Goal: Navigation & Orientation: Understand site structure

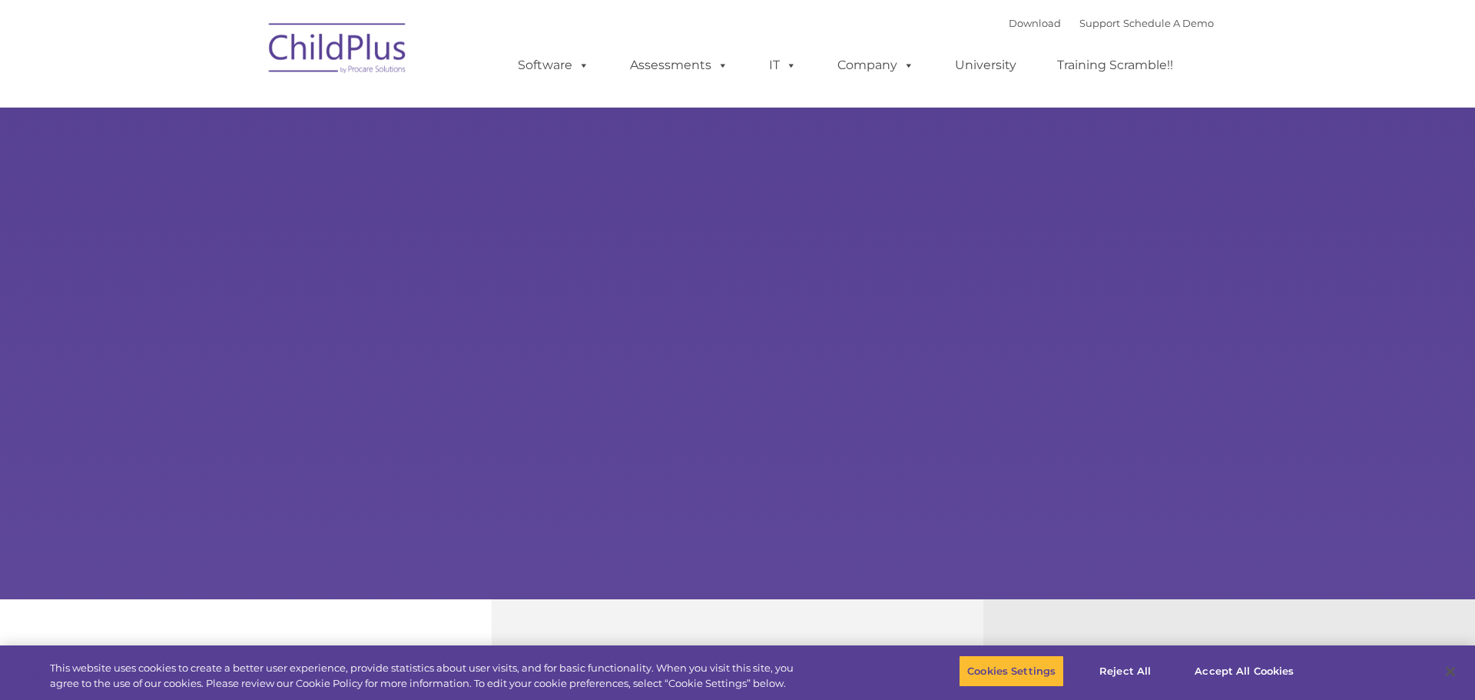
select select "MEDIUM"
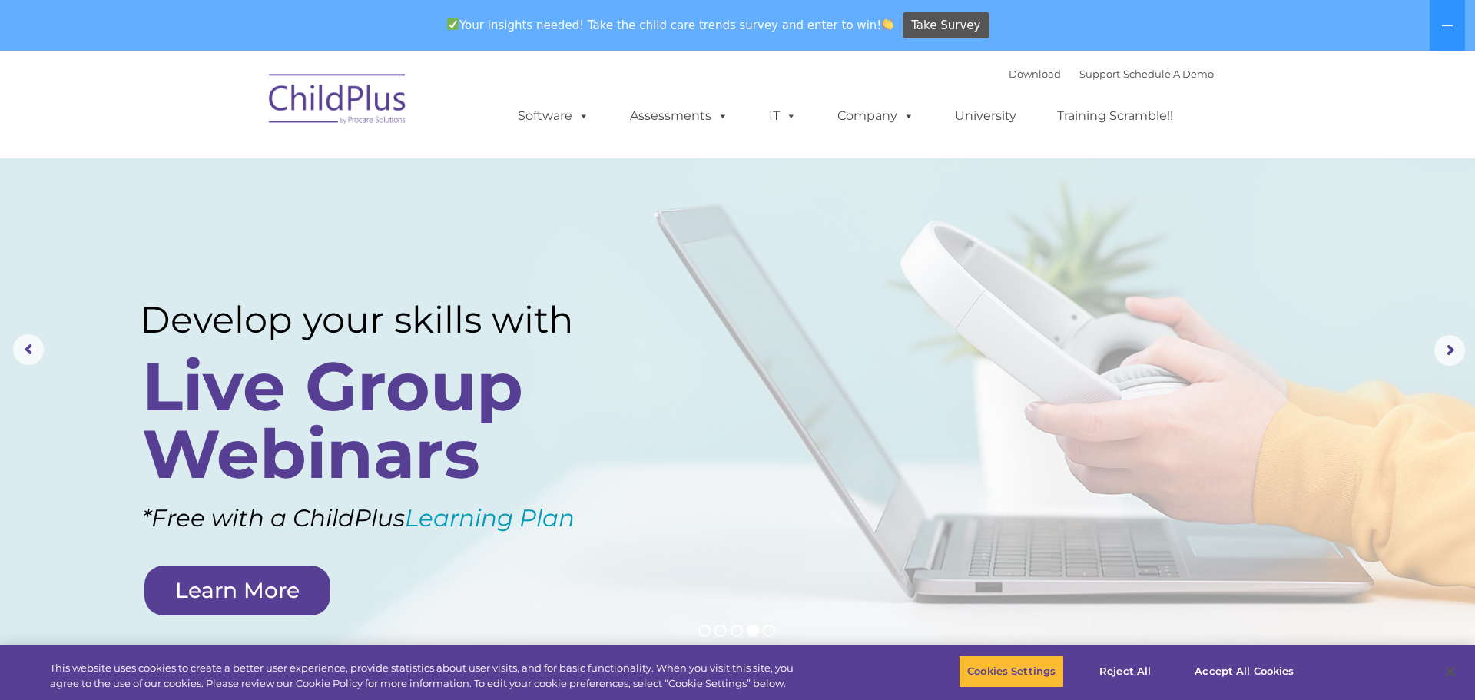
click at [350, 107] on img at bounding box center [338, 101] width 154 height 77
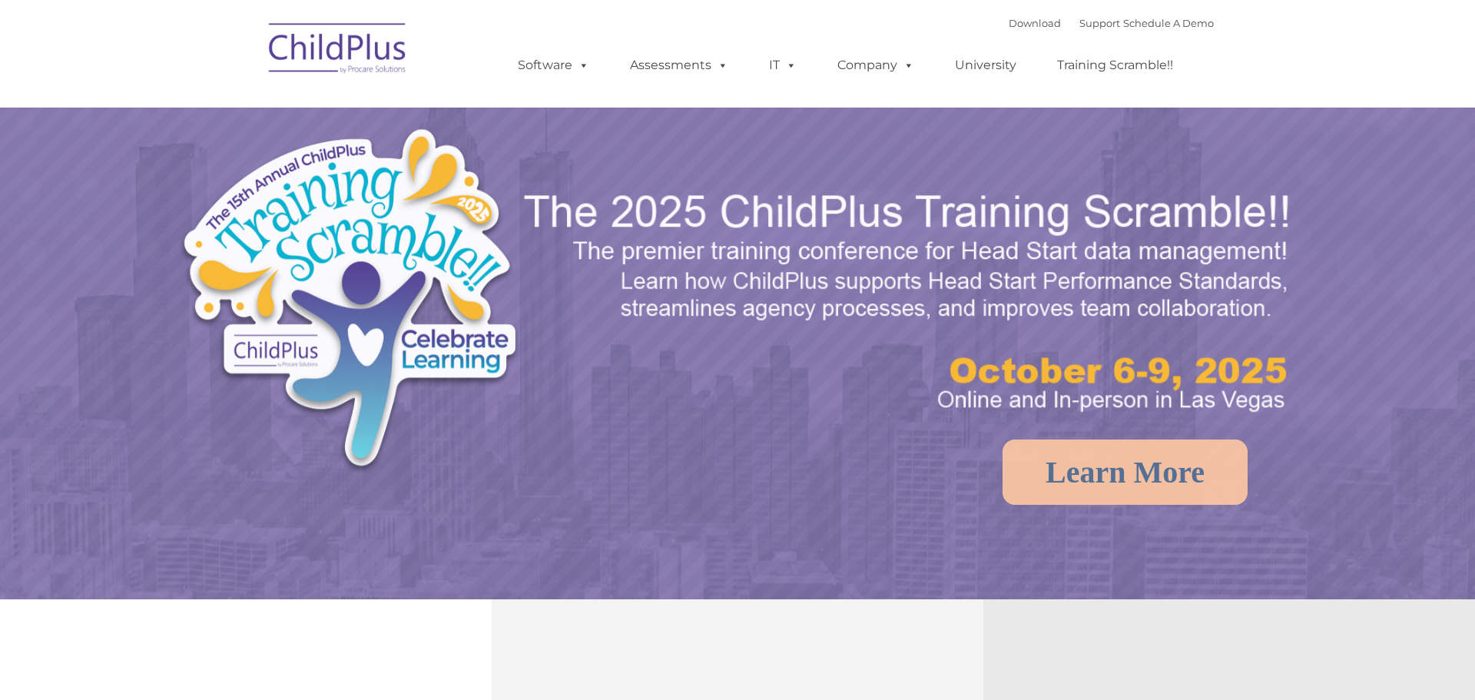
select select "MEDIUM"
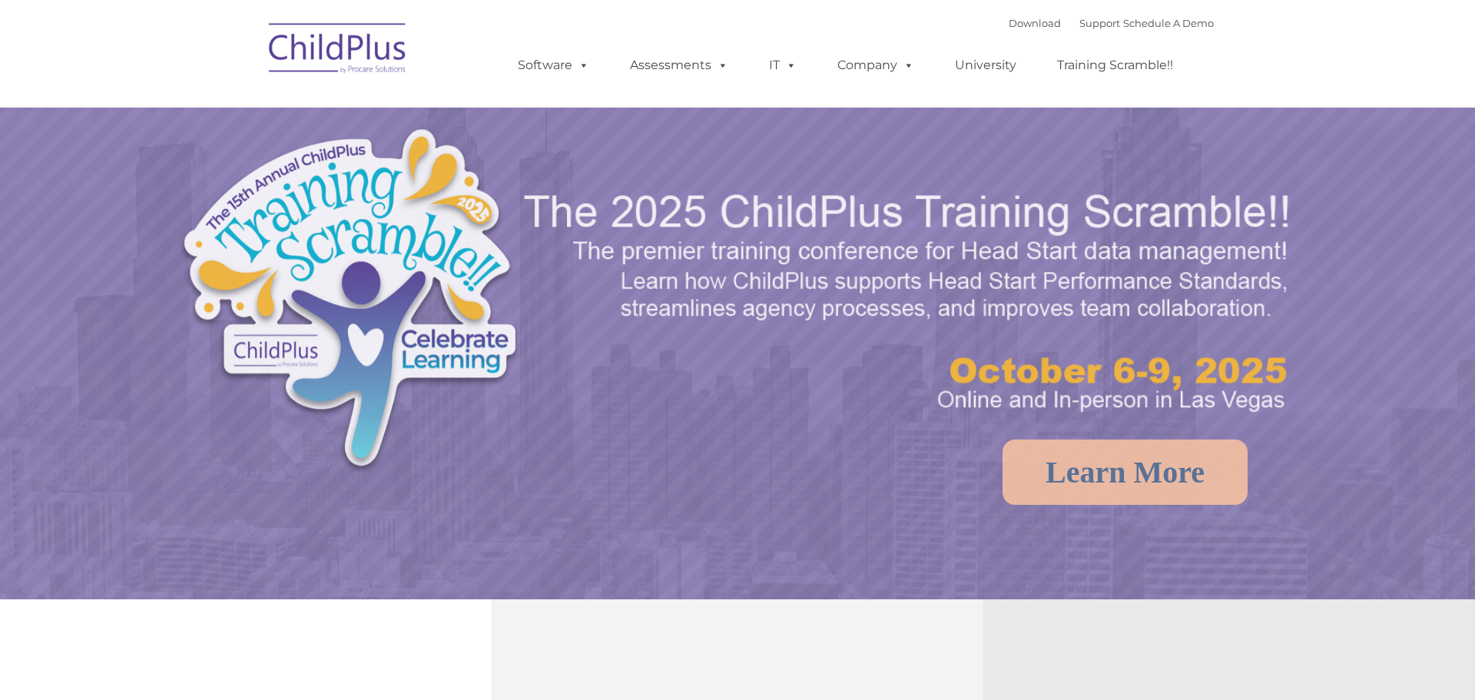
select select "MEDIUM"
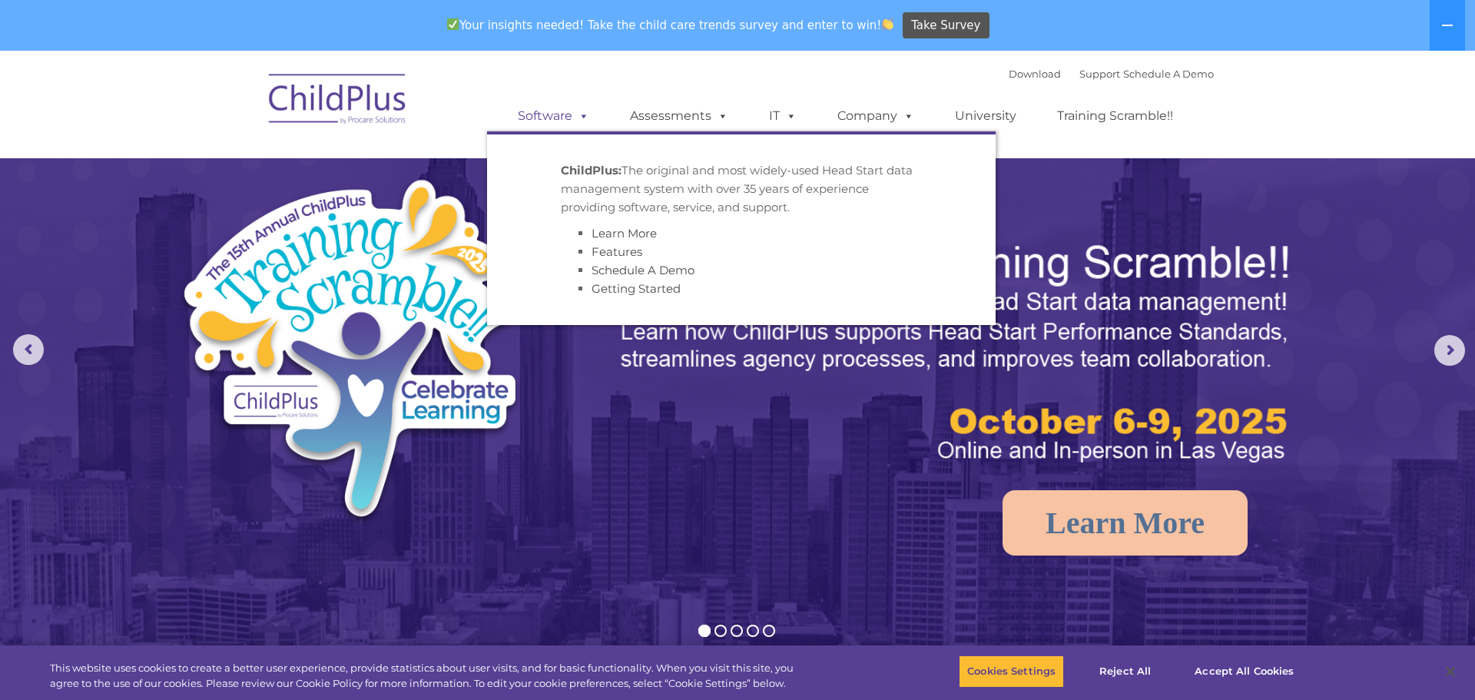
click at [583, 117] on span at bounding box center [580, 115] width 17 height 15
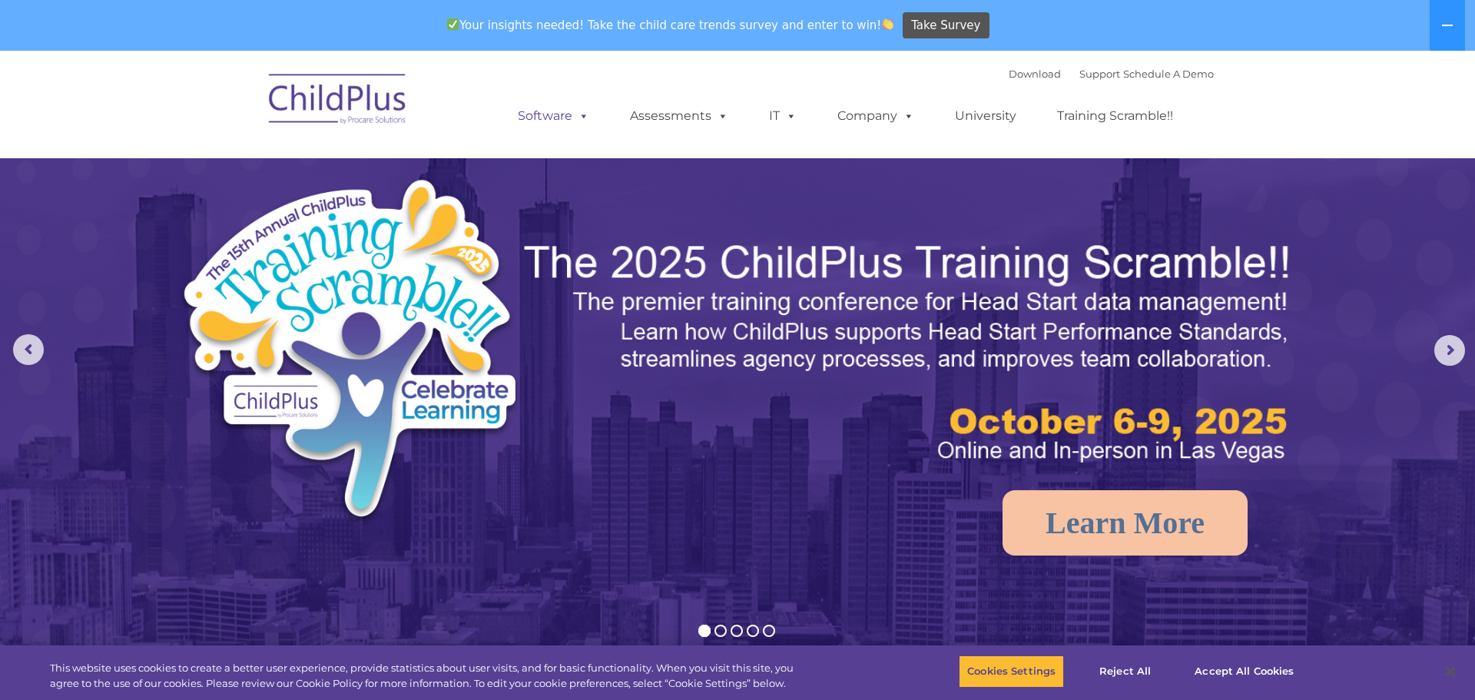
click at [583, 117] on span at bounding box center [580, 115] width 17 height 15
